Goal: Transaction & Acquisition: Book appointment/travel/reservation

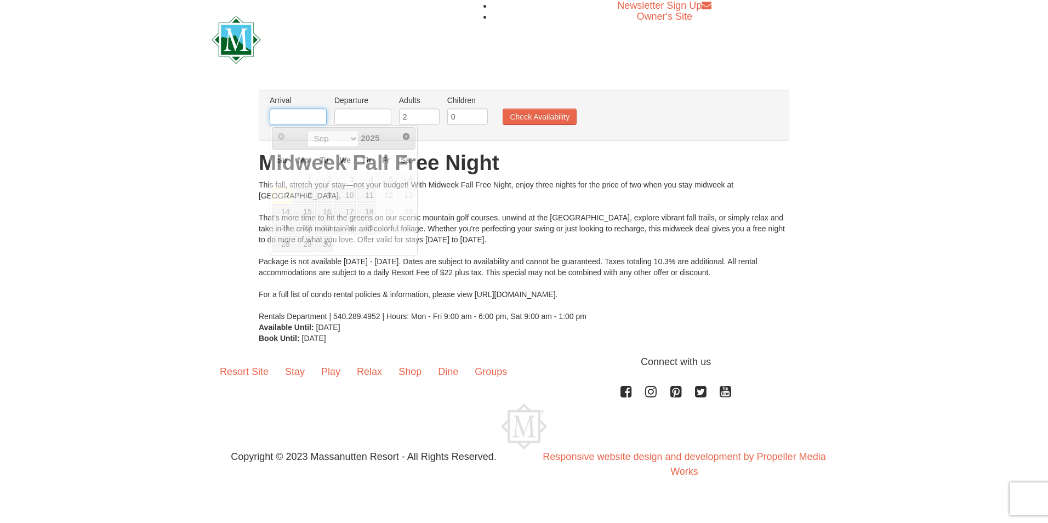
click at [294, 117] on input "text" at bounding box center [298, 117] width 57 height 16
click at [305, 232] on link "22" at bounding box center [303, 227] width 21 height 15
type input "[DATE]"
click at [366, 118] on input "text" at bounding box center [362, 117] width 57 height 16
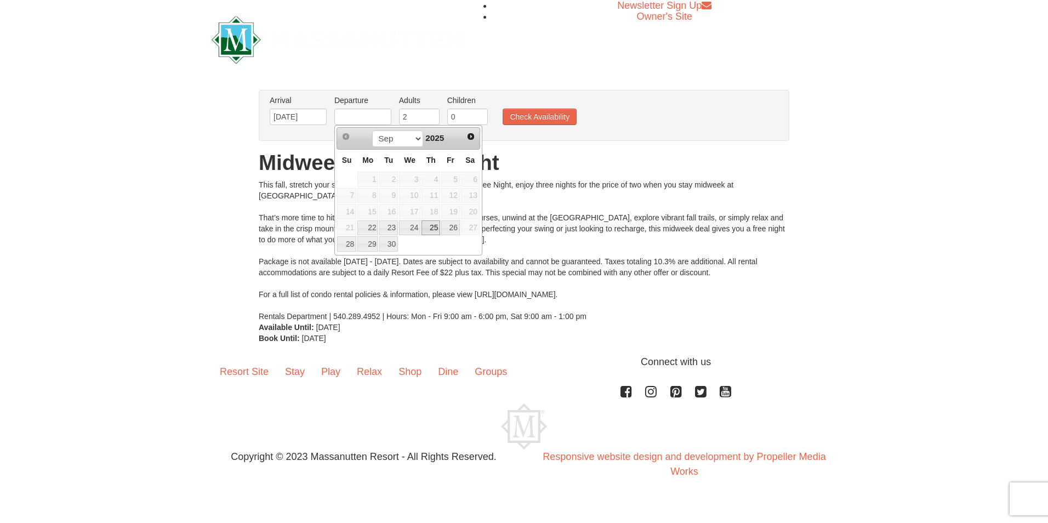
click at [433, 227] on link "25" at bounding box center [431, 227] width 19 height 15
type input "[DATE]"
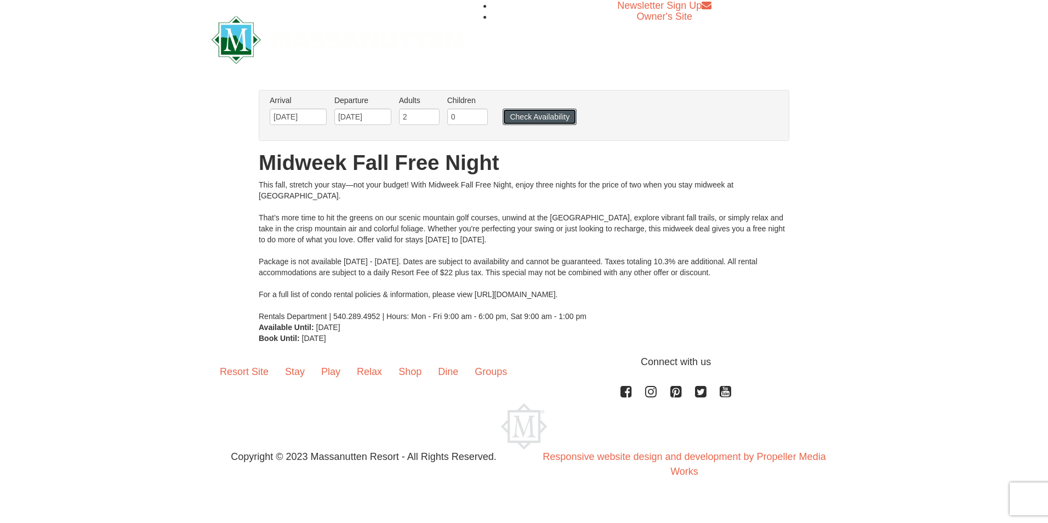
click at [541, 120] on button "Check Availability" at bounding box center [540, 117] width 74 height 16
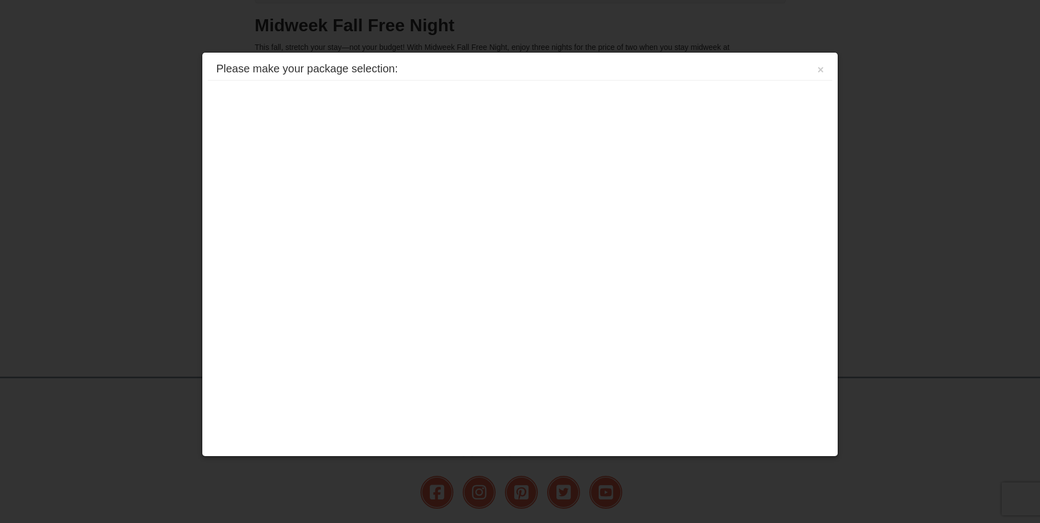
scroll to position [228, 0]
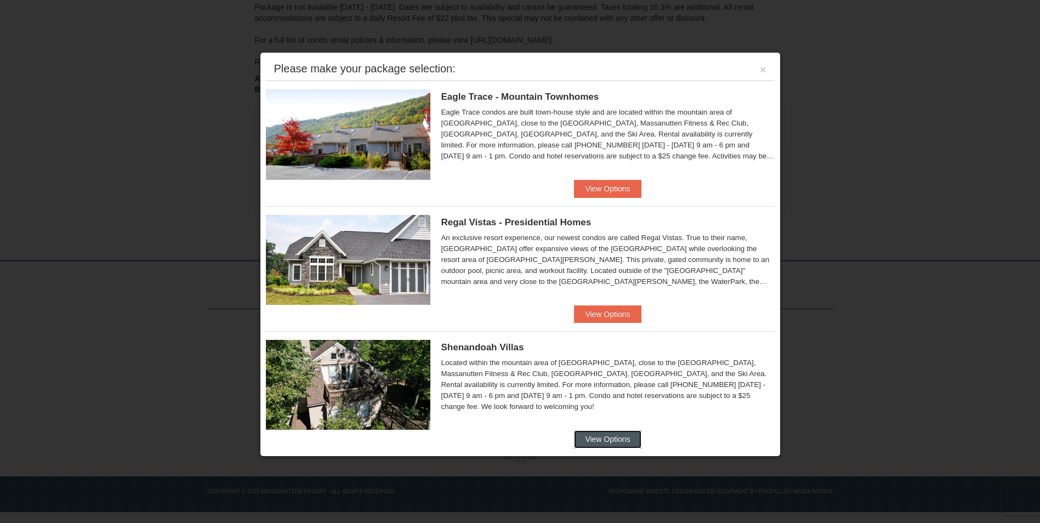
click at [594, 435] on button "View Options" at bounding box center [607, 439] width 67 height 18
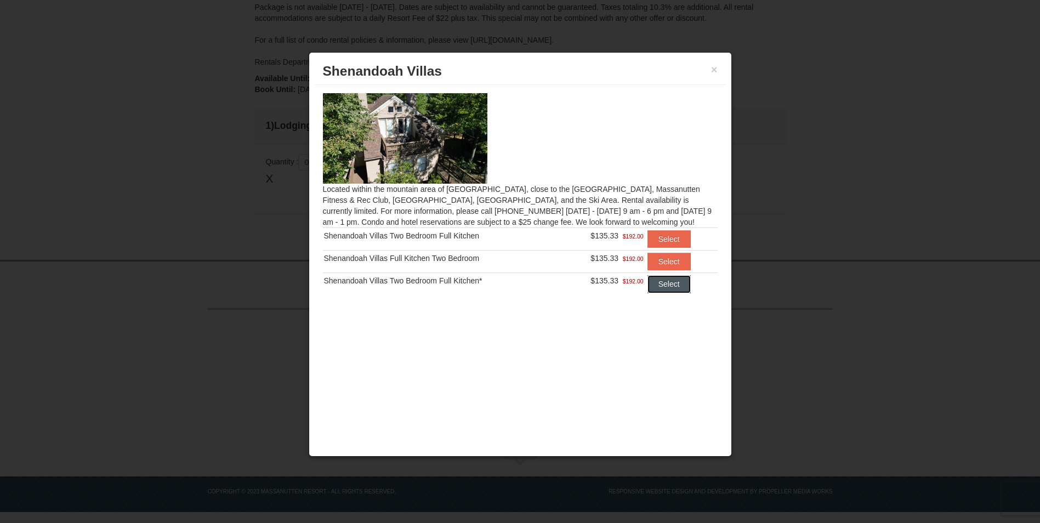
click at [669, 286] on button "Select" at bounding box center [669, 284] width 43 height 18
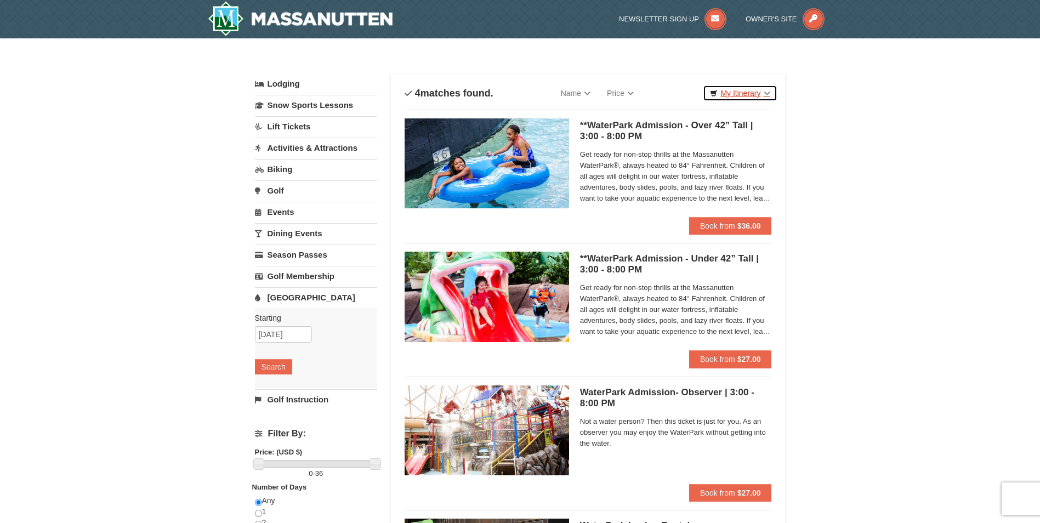
click at [732, 91] on link "My Itinerary" at bounding box center [740, 93] width 74 height 16
click at [892, 143] on div "× Categories List Filter My Itinerary Questions? 1-540-289-9441 Lodging Arrival…" at bounding box center [520, 356] width 1040 height 636
click at [273, 335] on input "[DATE]" at bounding box center [283, 334] width 57 height 16
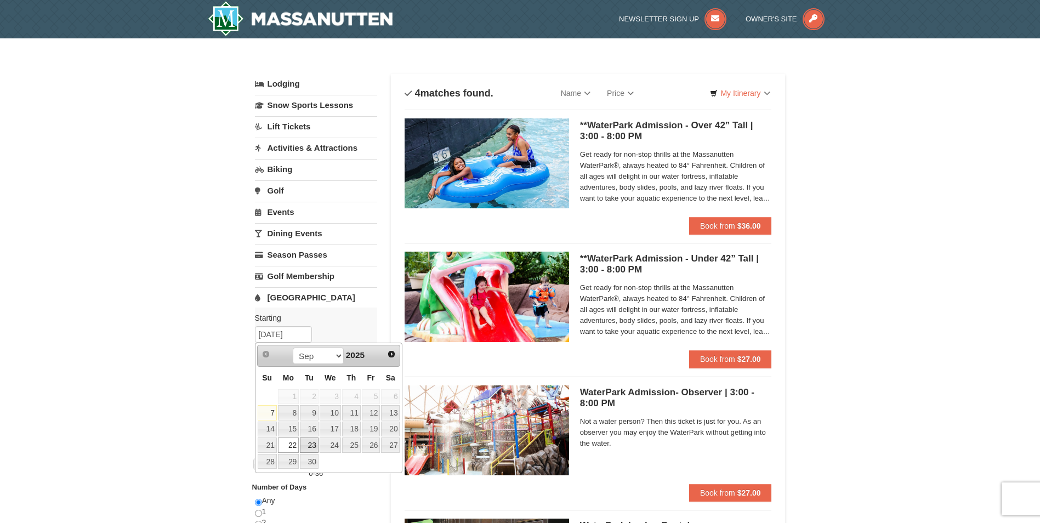
click at [308, 442] on link "23" at bounding box center [309, 445] width 19 height 15
type input "[DATE]"
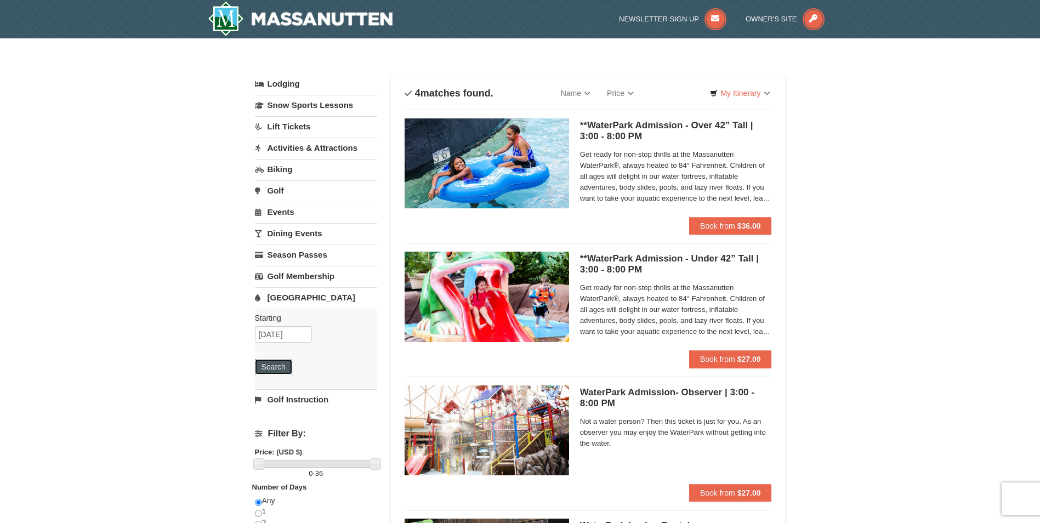
click at [277, 366] on button "Search" at bounding box center [273, 366] width 37 height 15
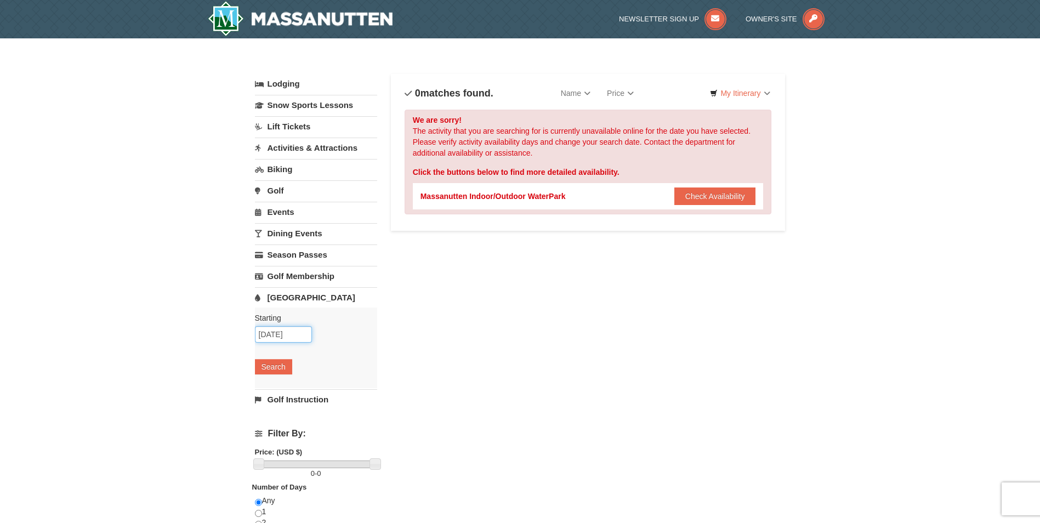
click at [274, 337] on input "09/23/2025" at bounding box center [283, 334] width 57 height 16
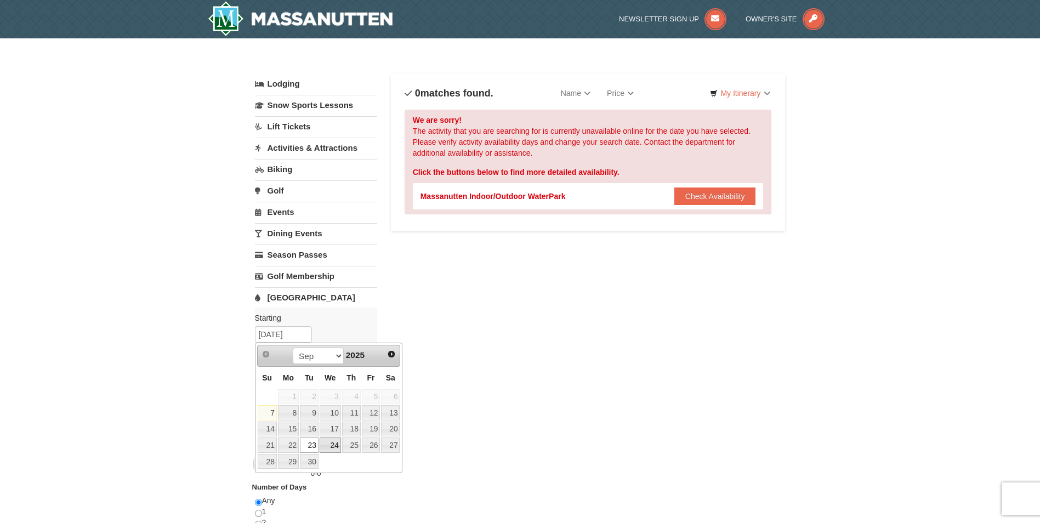
click at [331, 442] on link "24" at bounding box center [330, 445] width 21 height 15
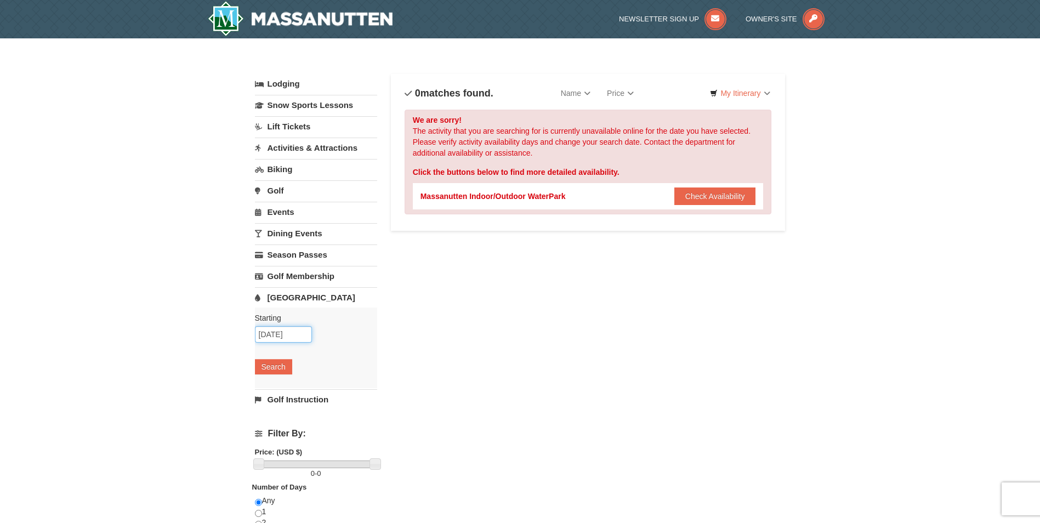
click at [275, 333] on input "09/24/2025" at bounding box center [283, 334] width 57 height 16
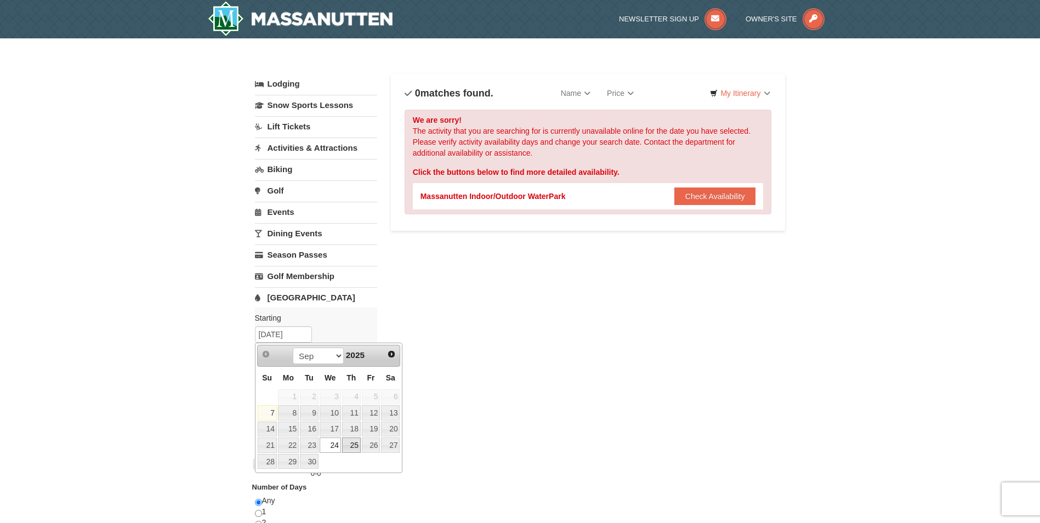
click at [355, 440] on link "25" at bounding box center [351, 445] width 19 height 15
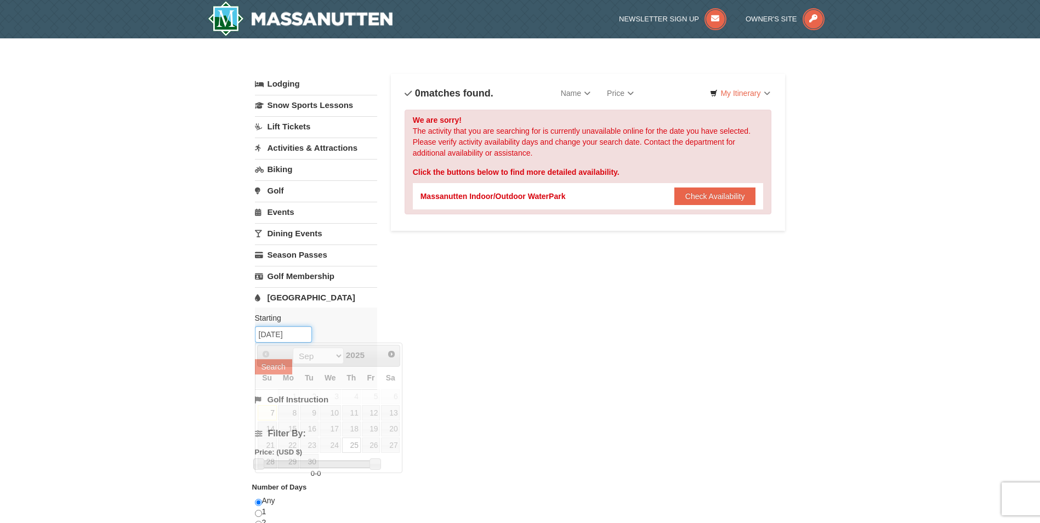
click at [273, 336] on input "09/25/2025" at bounding box center [283, 334] width 57 height 16
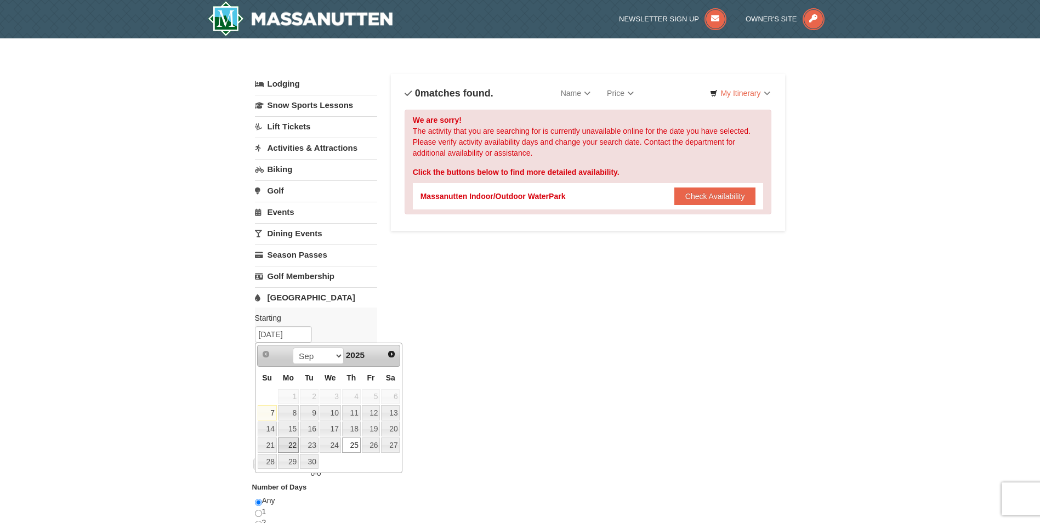
click at [288, 448] on link "22" at bounding box center [288, 445] width 21 height 15
type input "[DATE]"
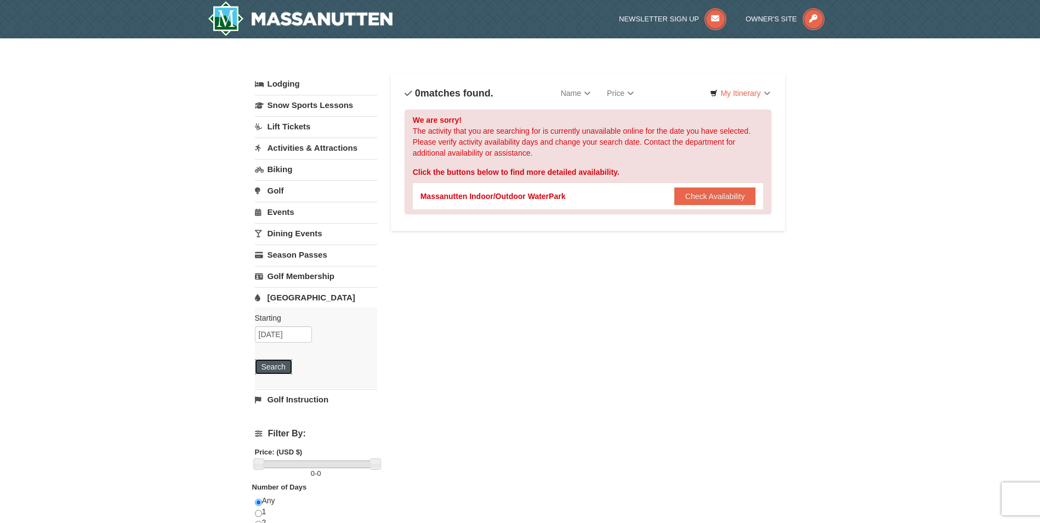
click at [275, 367] on button "Search" at bounding box center [273, 366] width 37 height 15
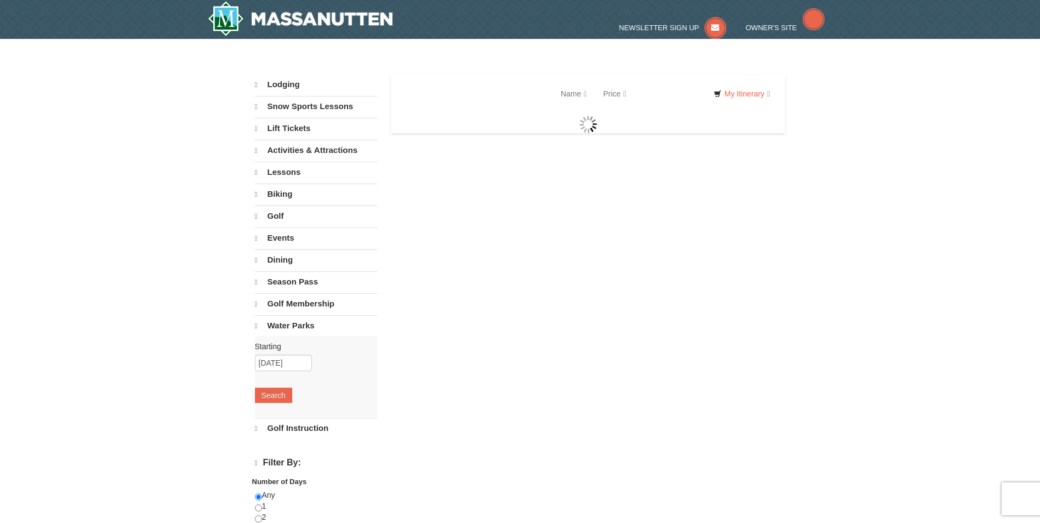
select select "9"
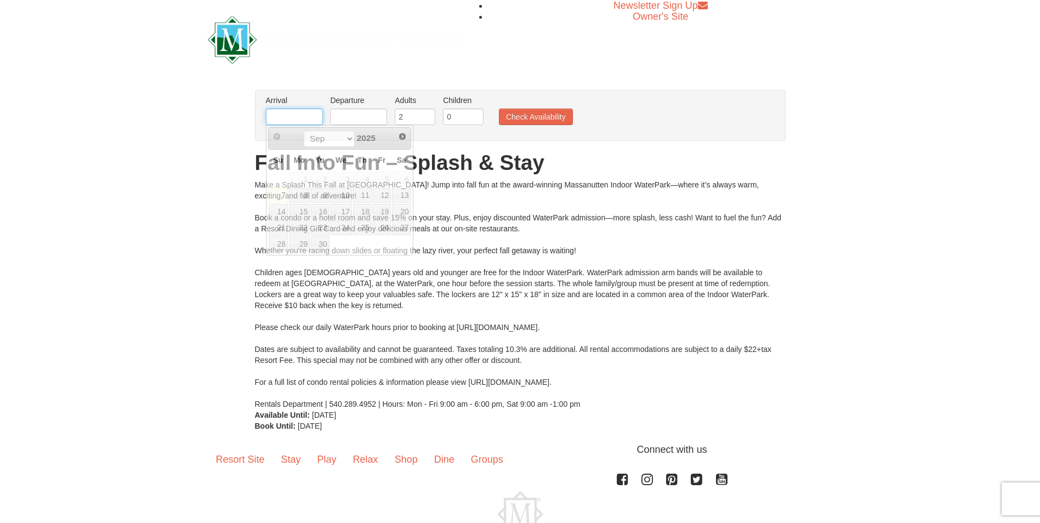
click at [282, 117] on input "text" at bounding box center [294, 117] width 57 height 16
click at [304, 227] on link "22" at bounding box center [299, 227] width 21 height 15
type input "[DATE]"
click at [362, 117] on input "text" at bounding box center [358, 117] width 57 height 16
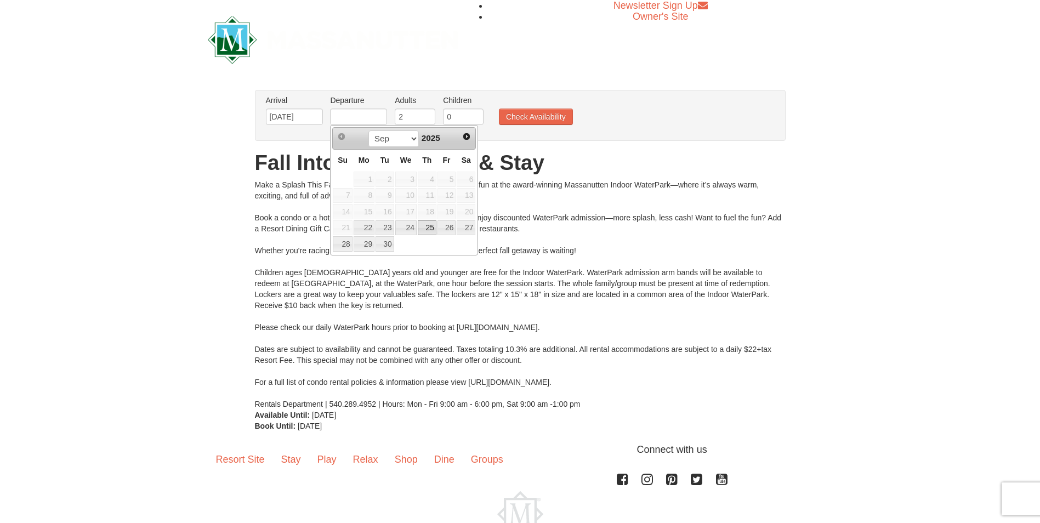
click at [430, 226] on link "25" at bounding box center [427, 227] width 19 height 15
type input "[DATE]"
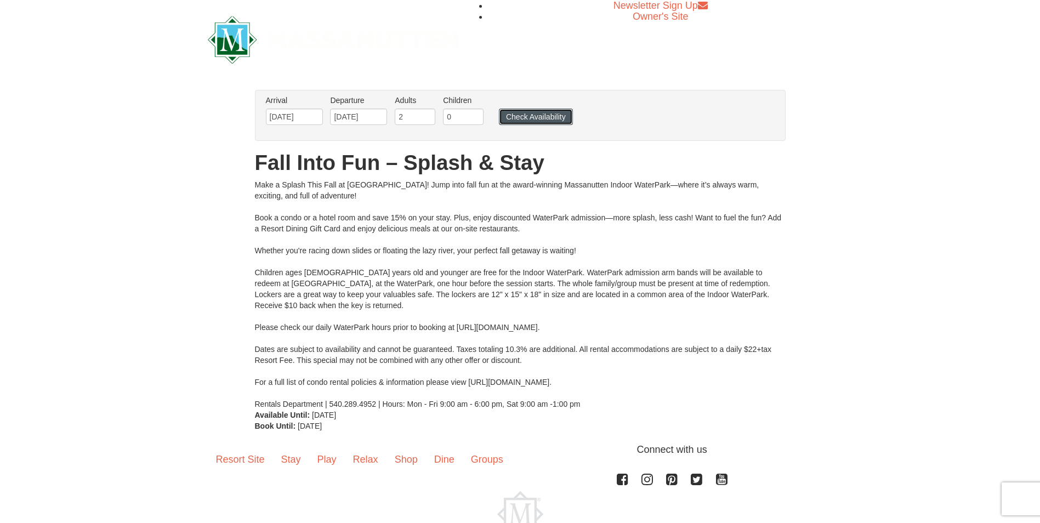
click at [559, 116] on button "Check Availability" at bounding box center [536, 117] width 74 height 16
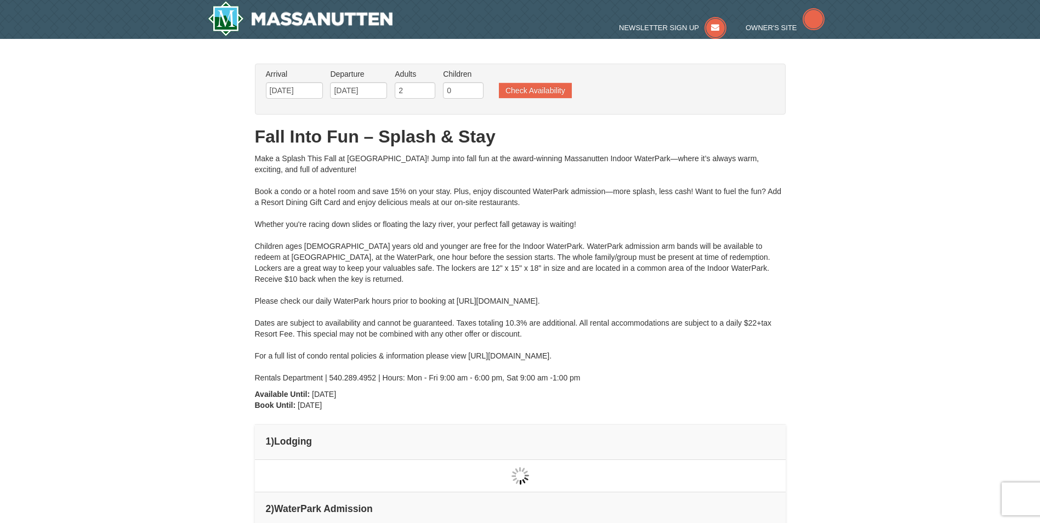
type input "[DATE]"
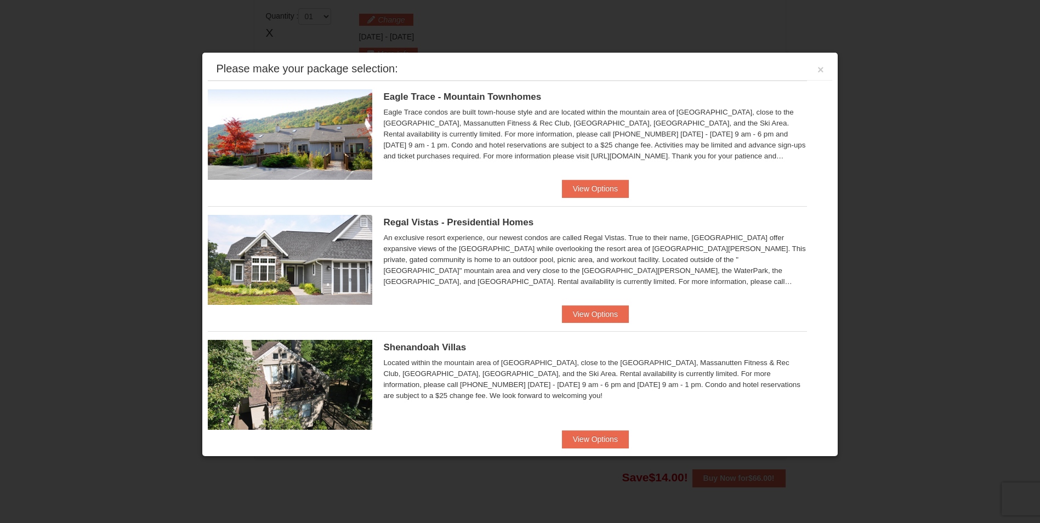
scroll to position [467, 0]
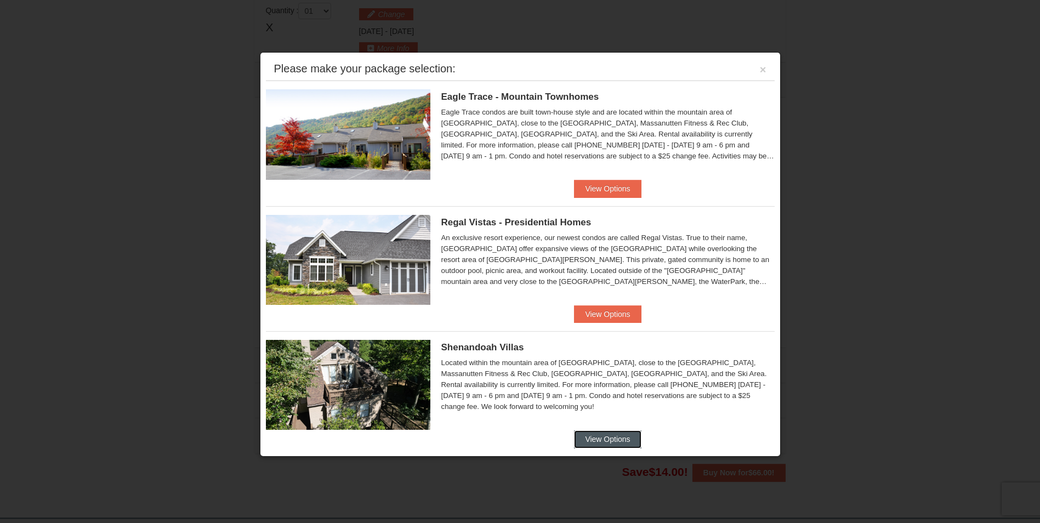
click at [586, 436] on button "View Options" at bounding box center [607, 439] width 67 height 18
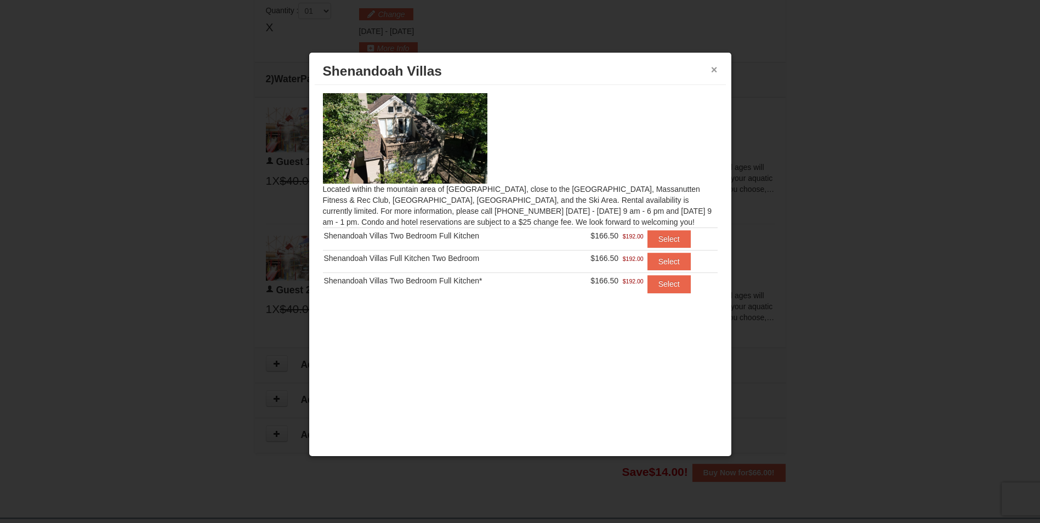
click at [712, 68] on button "×" at bounding box center [714, 69] width 7 height 11
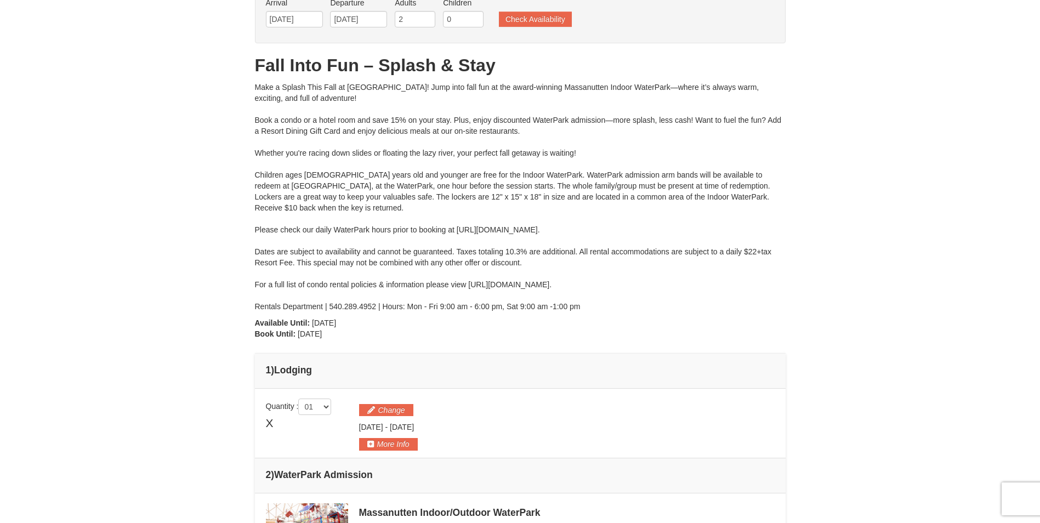
scroll to position [192, 0]
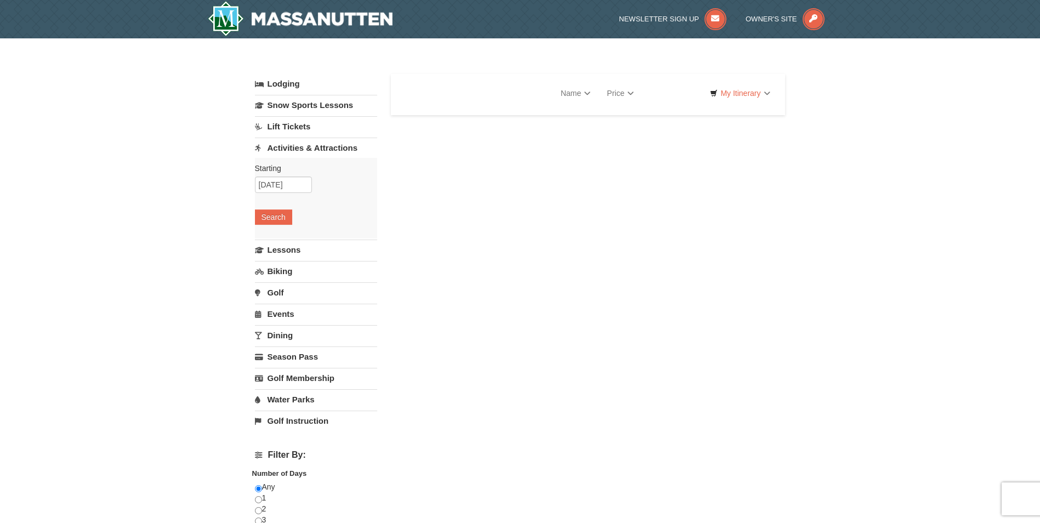
select select "9"
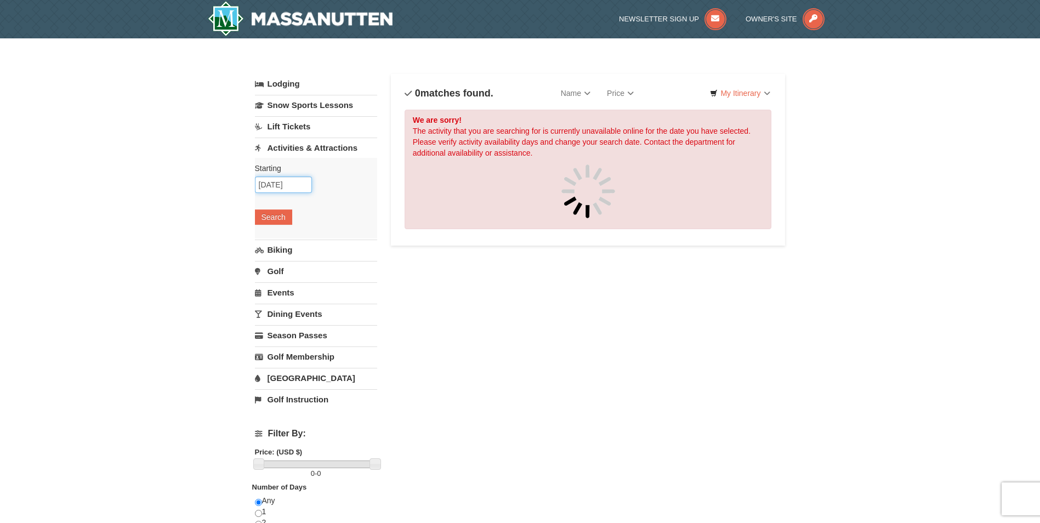
click at [273, 181] on input "09/23/2025" at bounding box center [283, 185] width 57 height 16
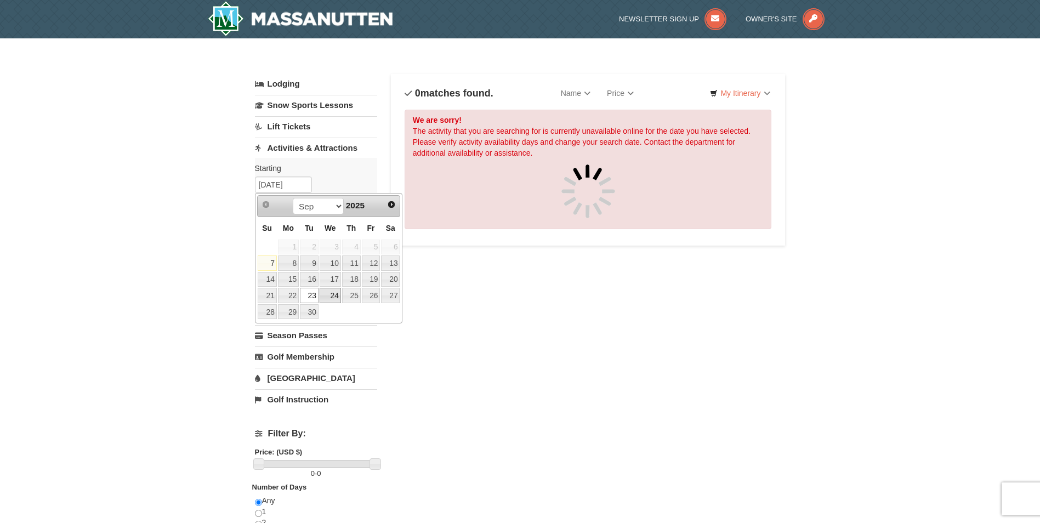
click at [326, 290] on link "24" at bounding box center [330, 295] width 21 height 15
type input "[DATE]"
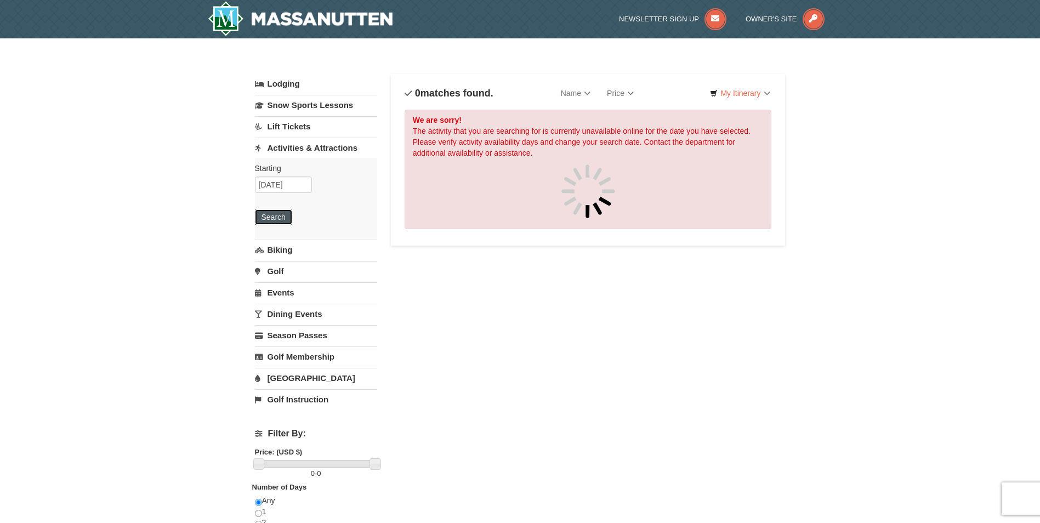
click at [279, 216] on button "Search" at bounding box center [273, 216] width 37 height 15
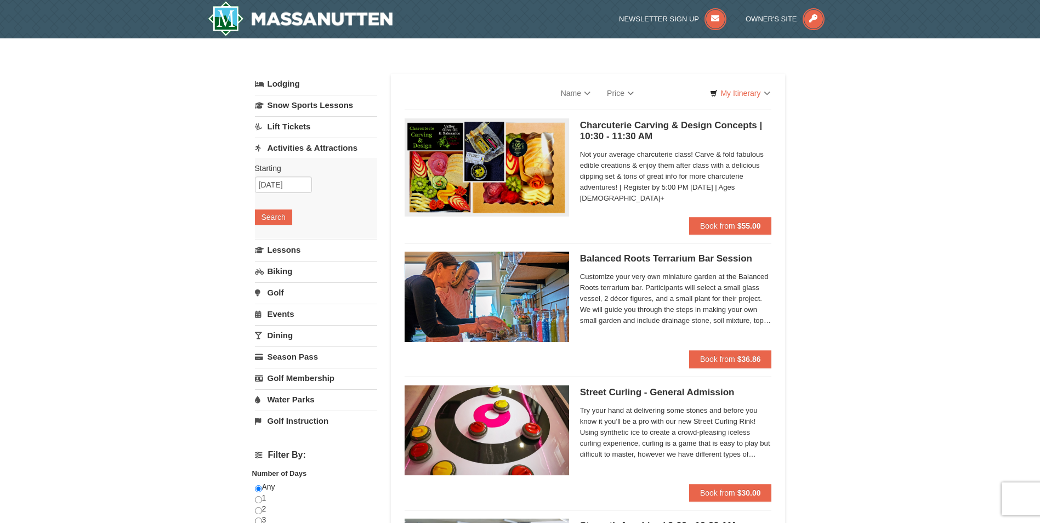
select select "9"
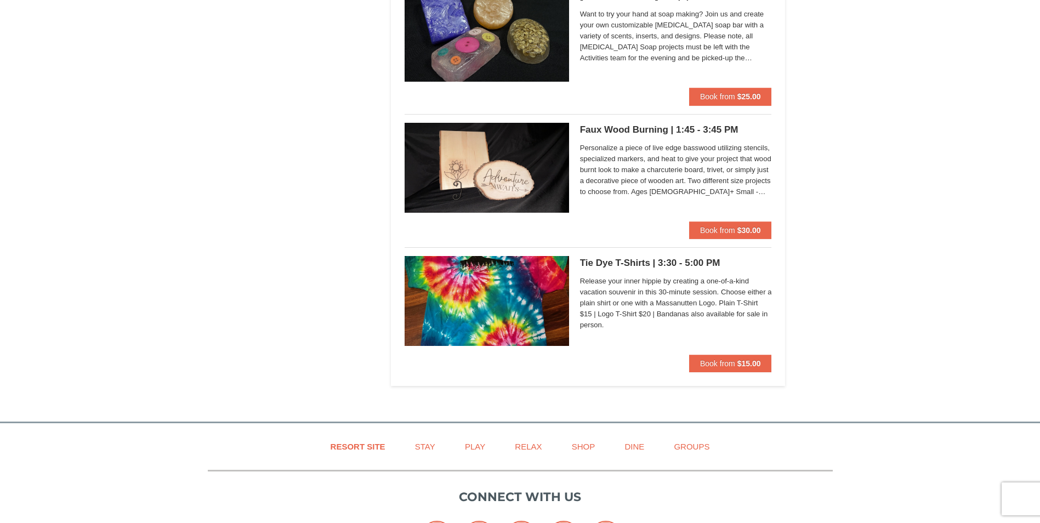
scroll to position [2139, 0]
